Goal: Task Accomplishment & Management: Manage account settings

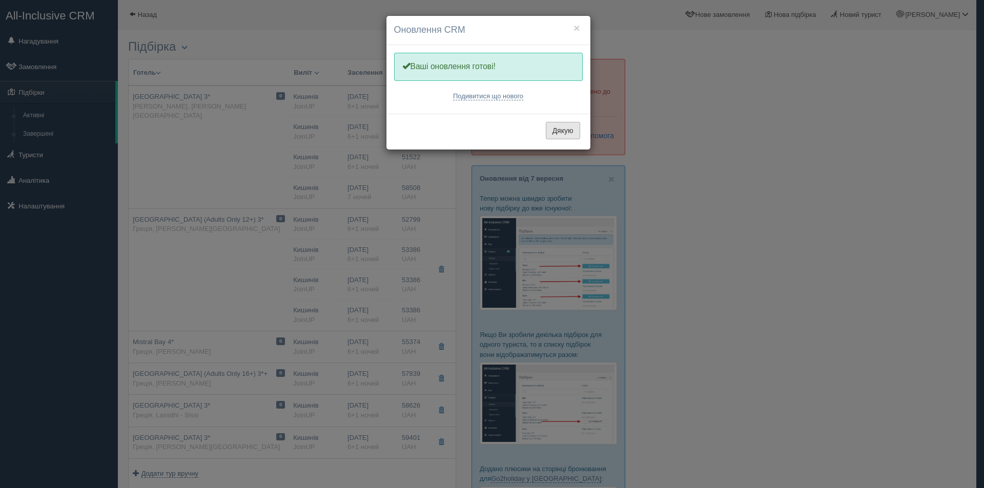
click at [562, 128] on button "Дякую" at bounding box center [563, 130] width 34 height 17
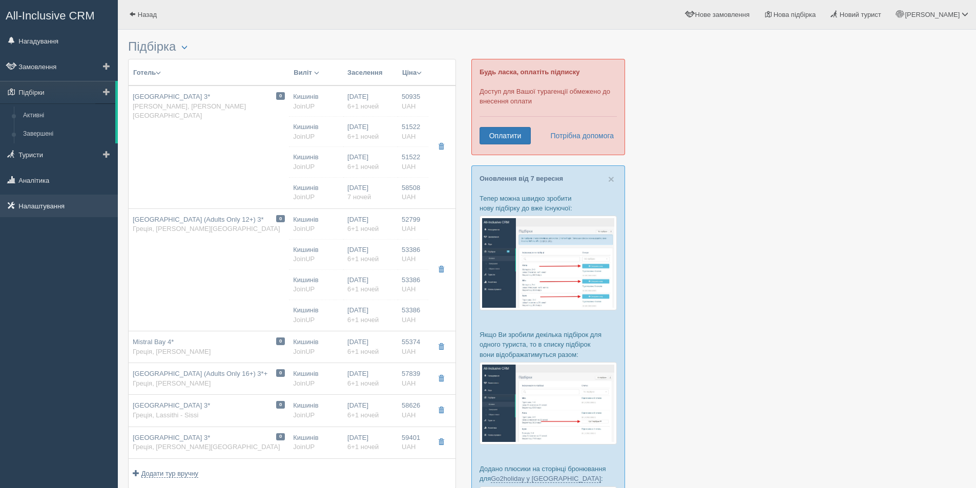
click at [51, 208] on link "Налаштування" at bounding box center [59, 206] width 118 height 23
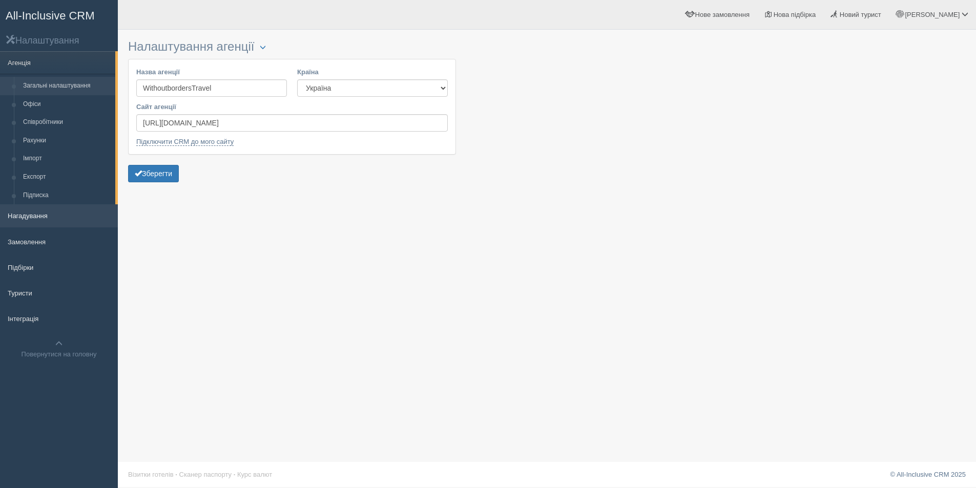
click at [50, 218] on link "Нагадування" at bounding box center [59, 215] width 118 height 23
click at [33, 220] on link "Нагадування" at bounding box center [59, 215] width 118 height 23
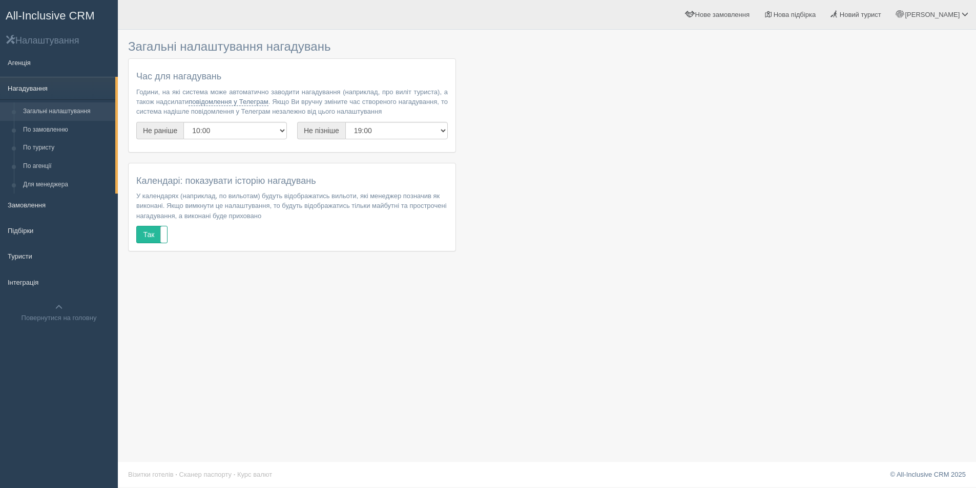
click at [84, 88] on link "Нагадування" at bounding box center [57, 88] width 115 height 23
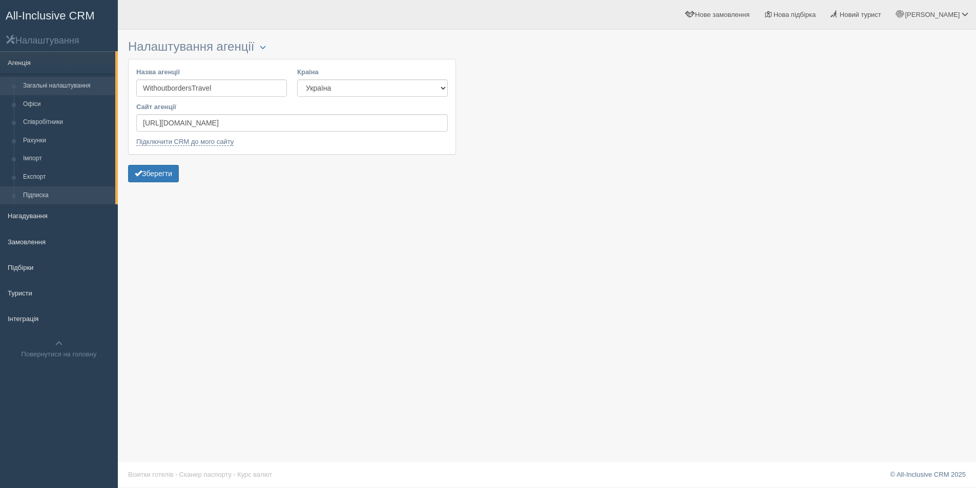
click at [43, 198] on link "Підписка" at bounding box center [66, 195] width 97 height 18
